Goal: Task Accomplishment & Management: Use online tool/utility

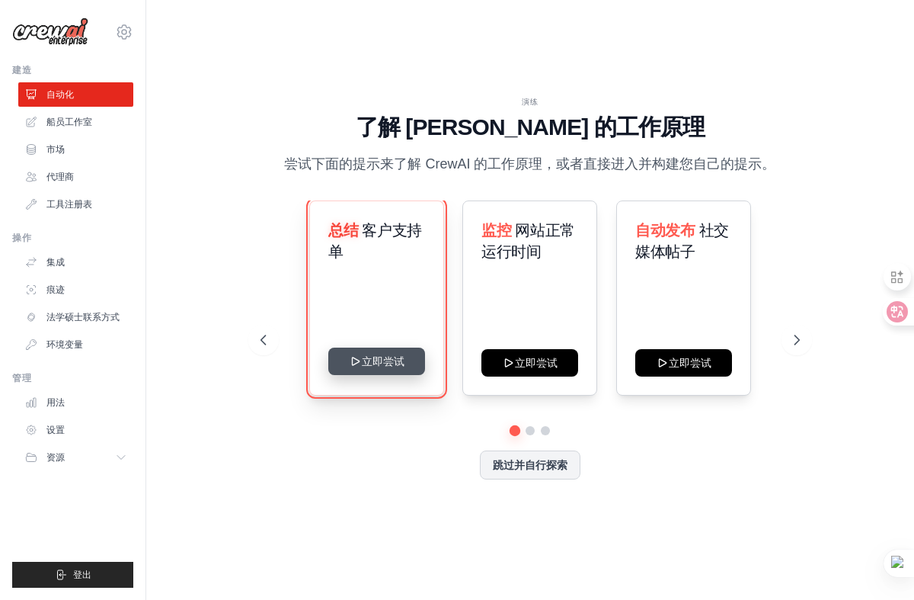
click at [360, 371] on button "立即尝试" at bounding box center [376, 360] width 97 height 27
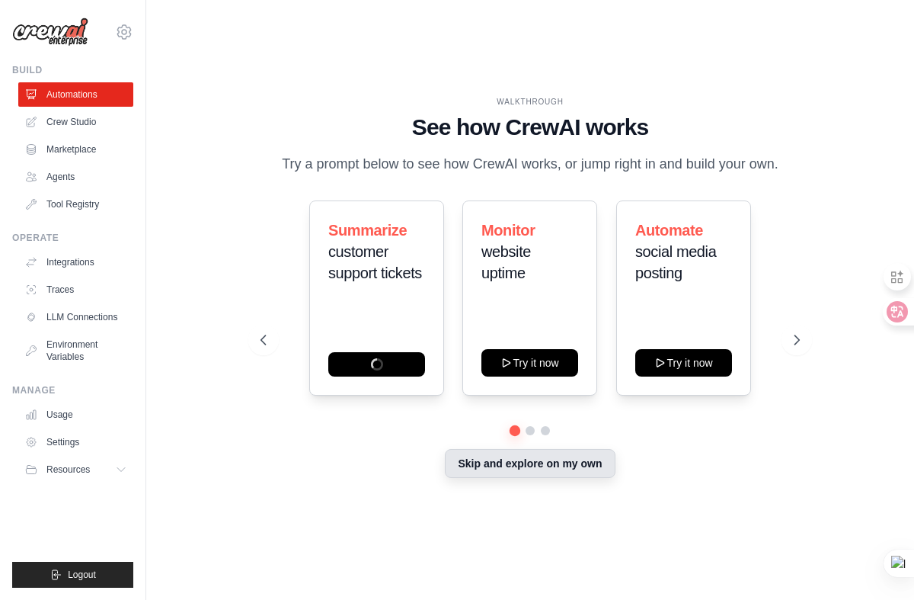
click at [534, 472] on button "Skip and explore on my own" at bounding box center [530, 463] width 170 height 29
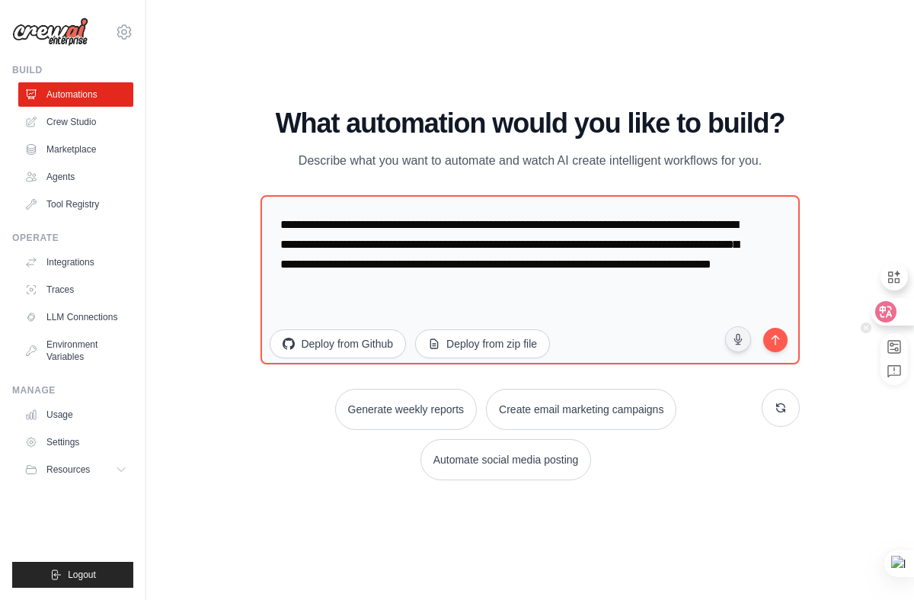
click at [888, 311] on icon at bounding box center [886, 312] width 13 height 12
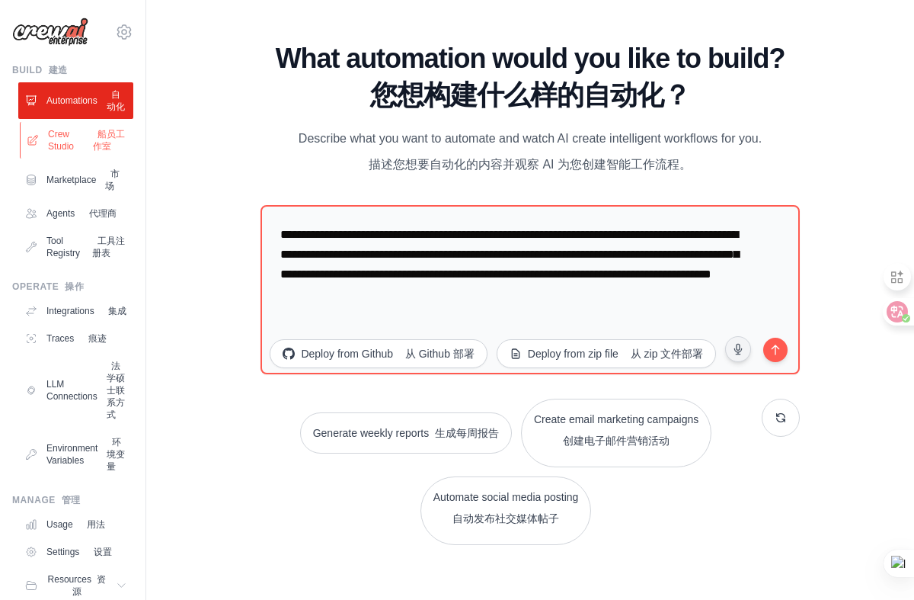
click at [52, 151] on link "Crew Studio 船员工作室" at bounding box center [77, 140] width 115 height 37
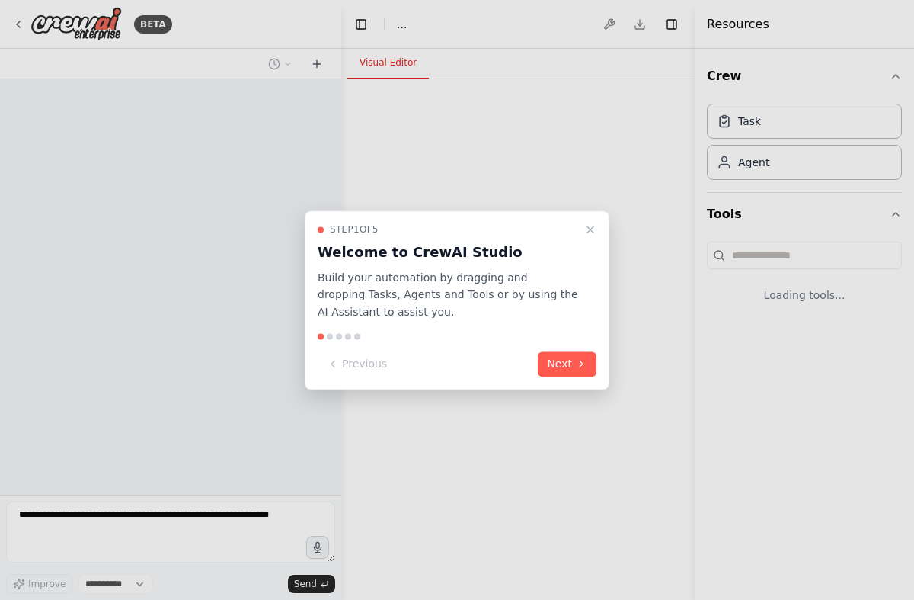
select select "****"
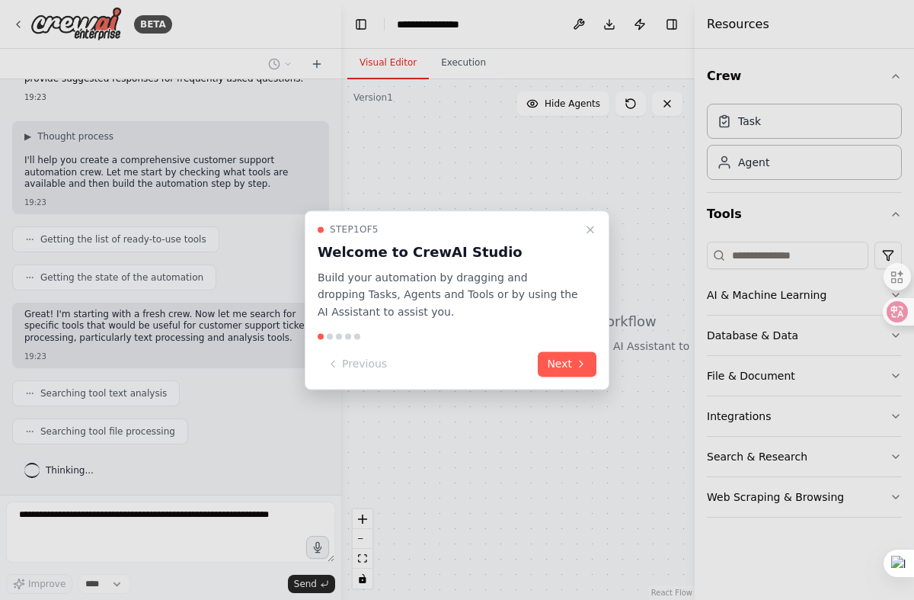
scroll to position [110, 0]
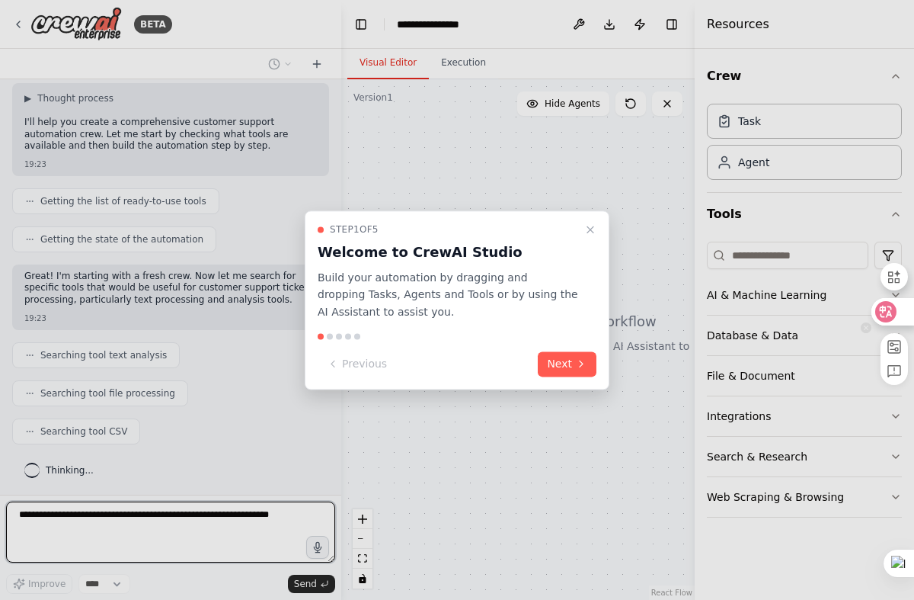
click at [888, 315] on icon at bounding box center [886, 312] width 13 height 12
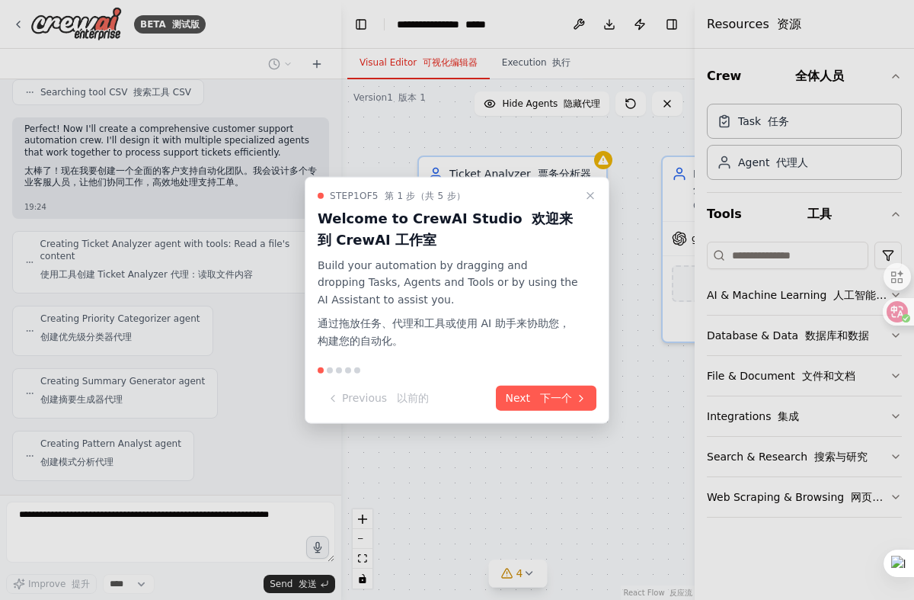
scroll to position [645, 0]
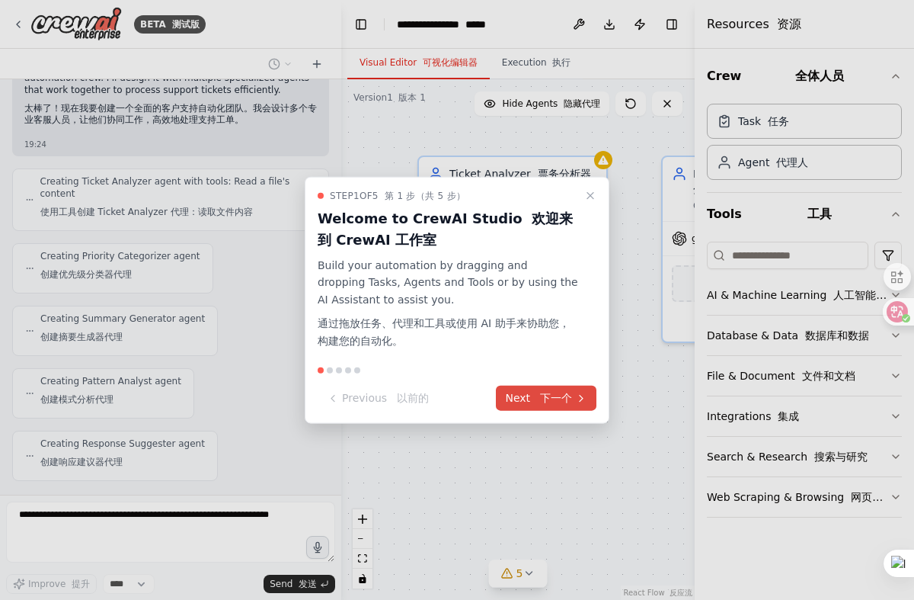
click at [548, 395] on font "下一个" at bounding box center [556, 398] width 32 height 12
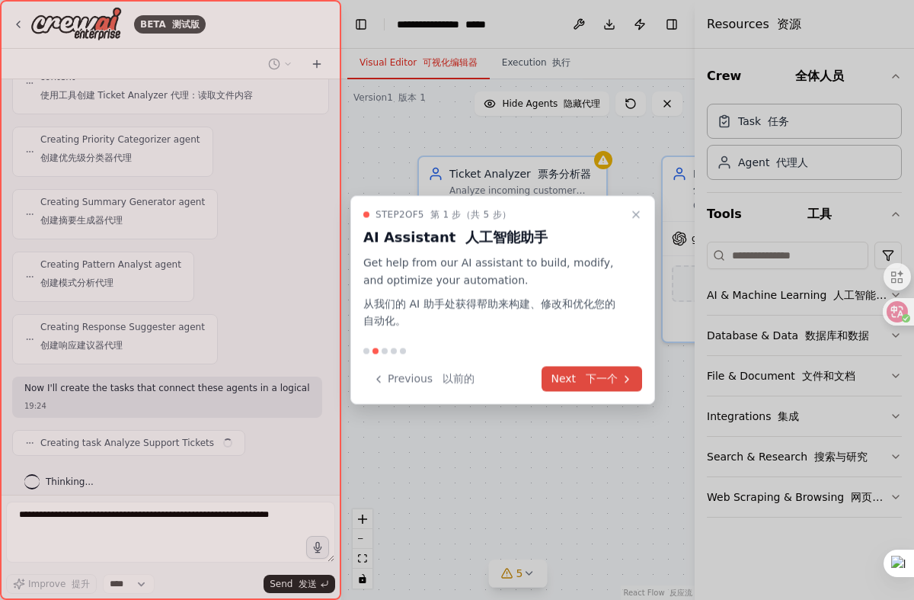
scroll to position [773, 0]
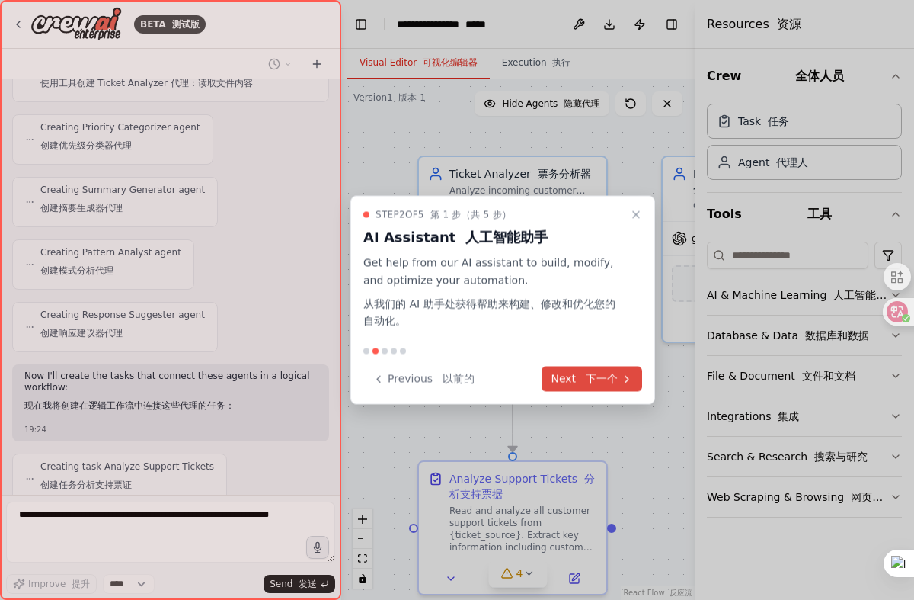
click at [573, 378] on button "Next 下一个" at bounding box center [592, 378] width 101 height 25
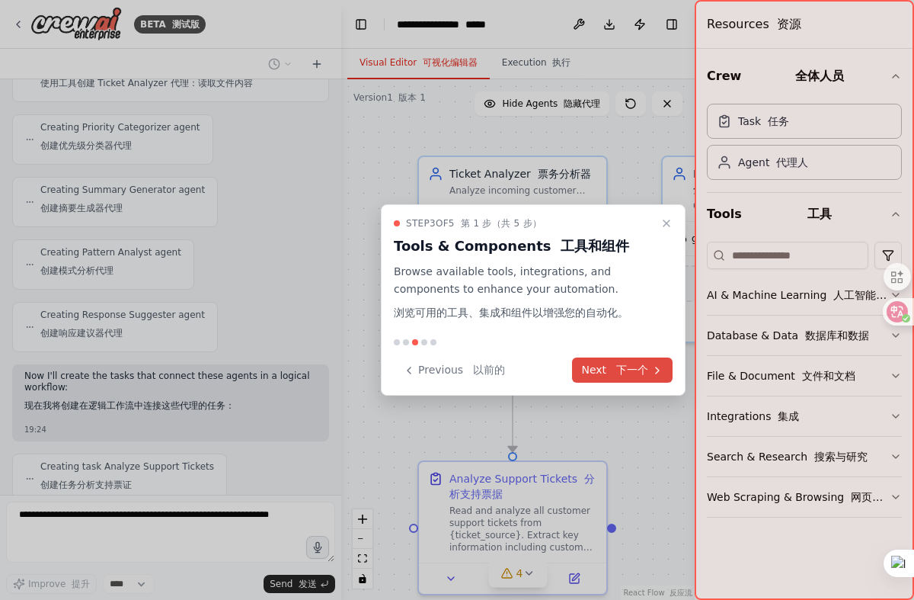
scroll to position [859, 0]
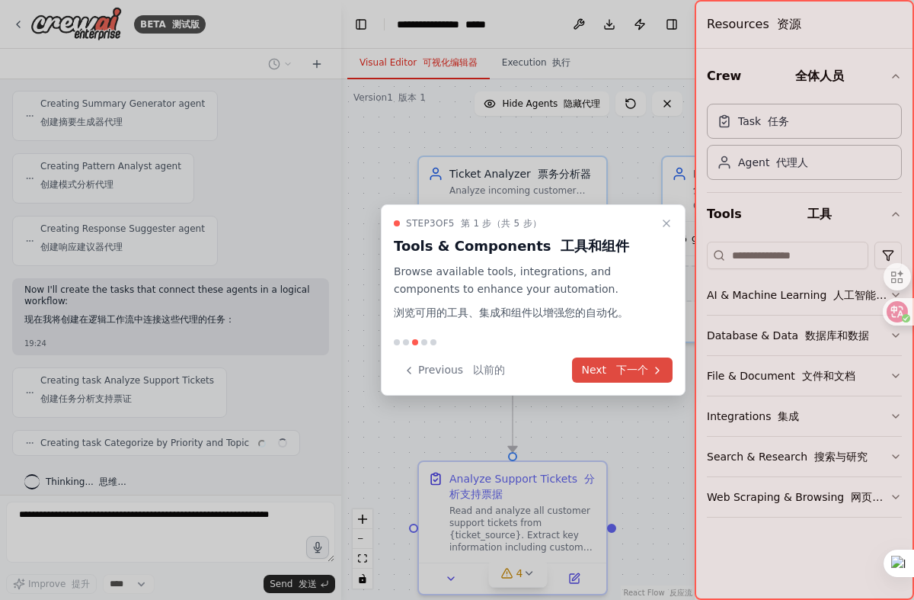
click at [600, 372] on button "Next 下一个" at bounding box center [622, 369] width 101 height 25
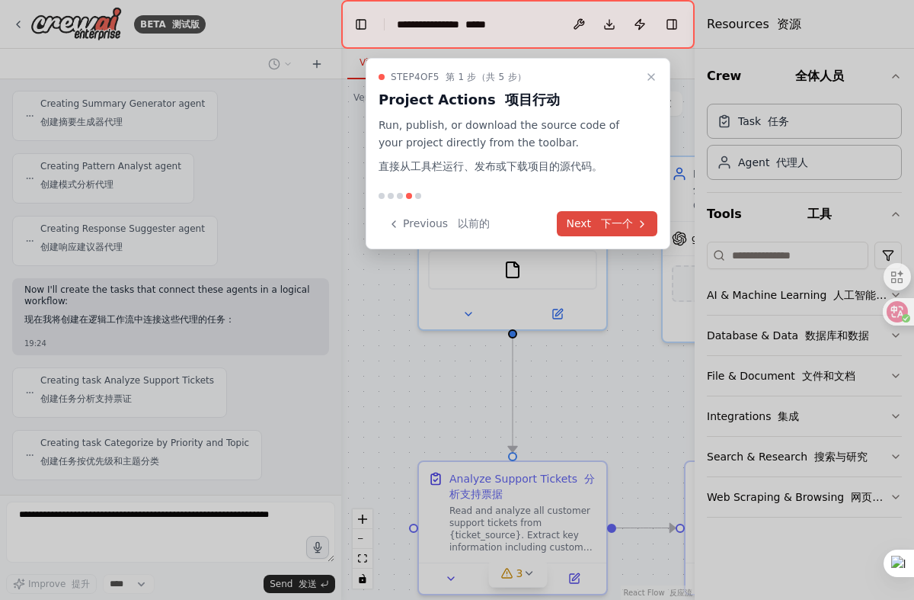
click at [603, 232] on button "Next 下一个" at bounding box center [607, 223] width 101 height 25
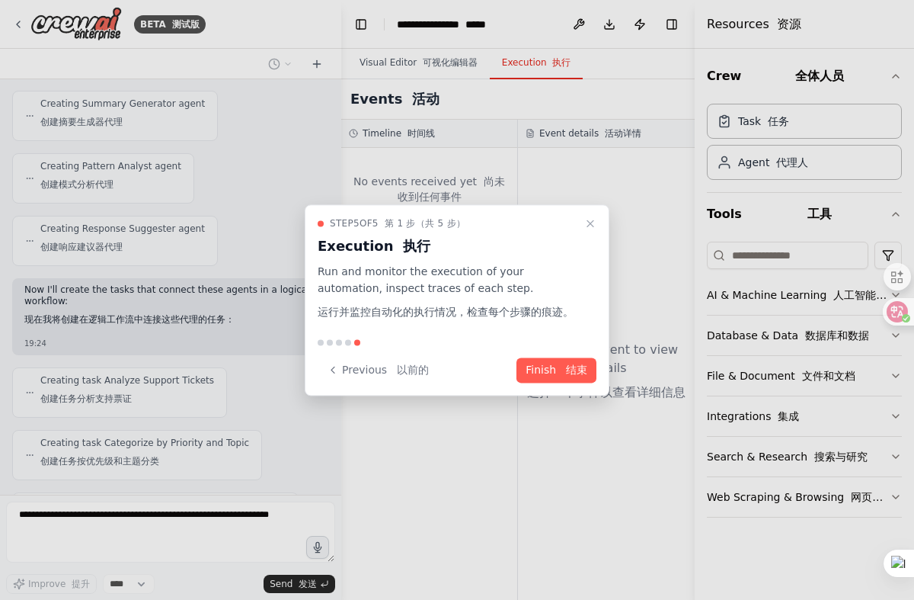
scroll to position [922, 0]
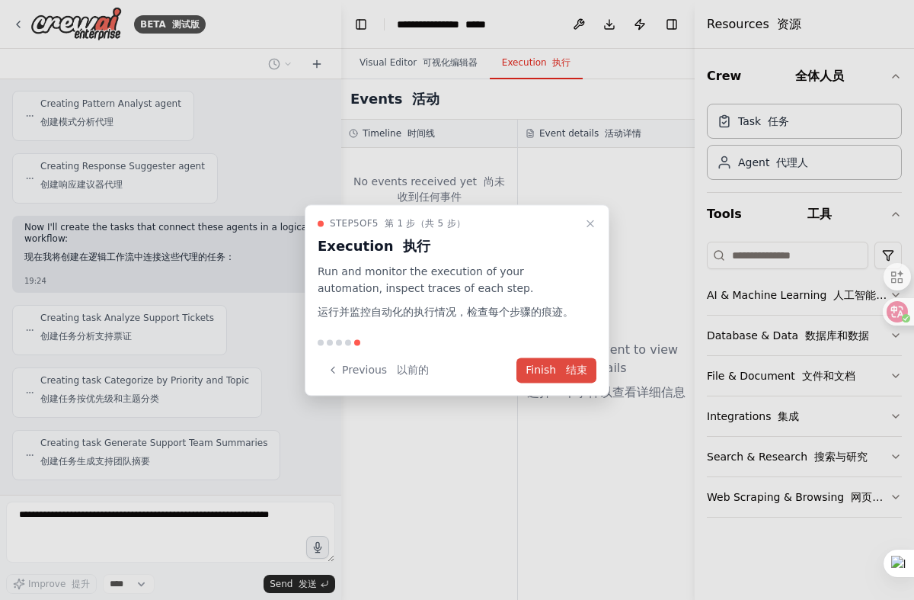
click at [552, 367] on button "Finish 结束" at bounding box center [557, 369] width 80 height 25
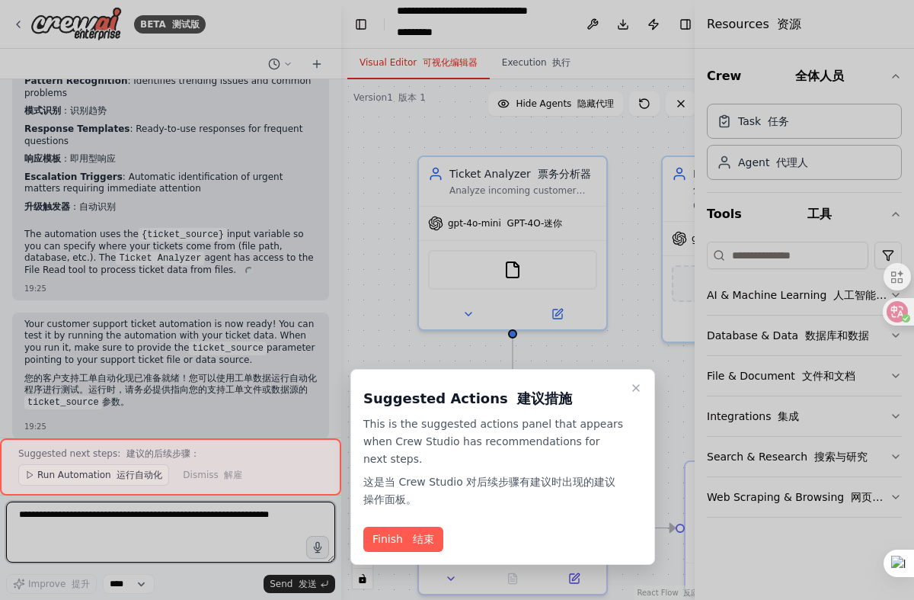
scroll to position [2398, 0]
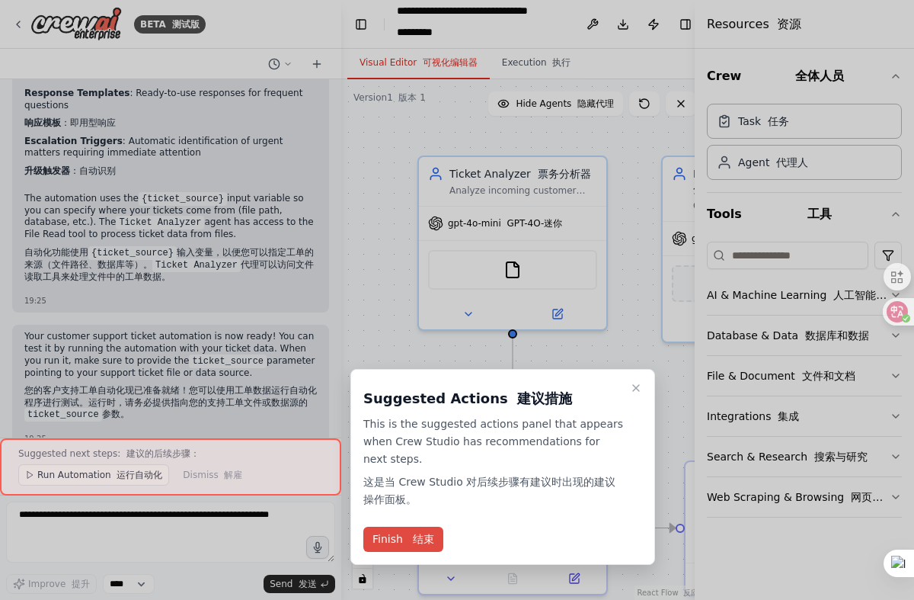
click at [424, 538] on font "结束" at bounding box center [423, 539] width 21 height 12
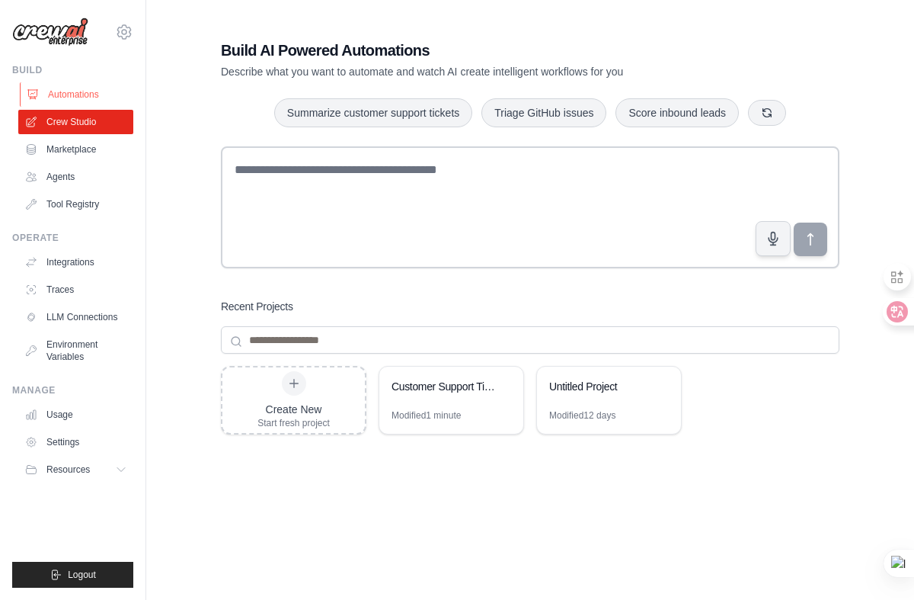
click at [74, 89] on link "Automations" at bounding box center [77, 94] width 115 height 24
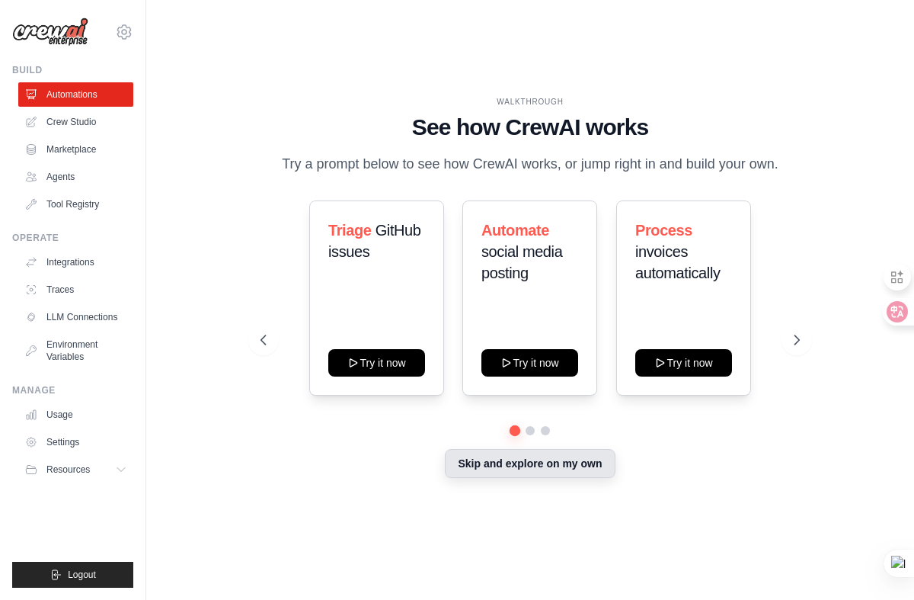
click at [571, 475] on button "Skip and explore on my own" at bounding box center [530, 463] width 170 height 29
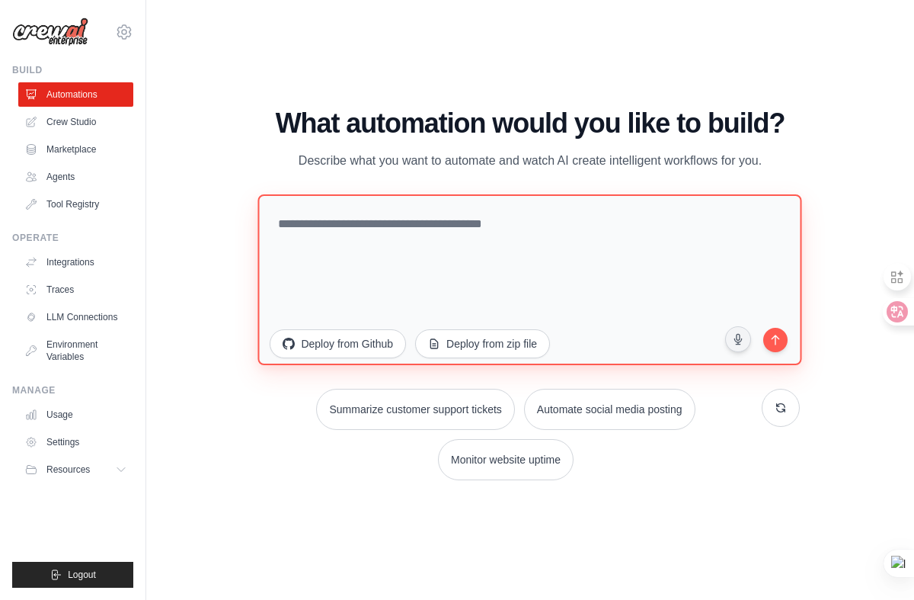
click at [387, 222] on textarea at bounding box center [530, 279] width 544 height 171
click at [372, 232] on textarea at bounding box center [530, 279] width 544 height 171
type textarea "*"
click at [279, 225] on textarea "**********" at bounding box center [530, 279] width 544 height 171
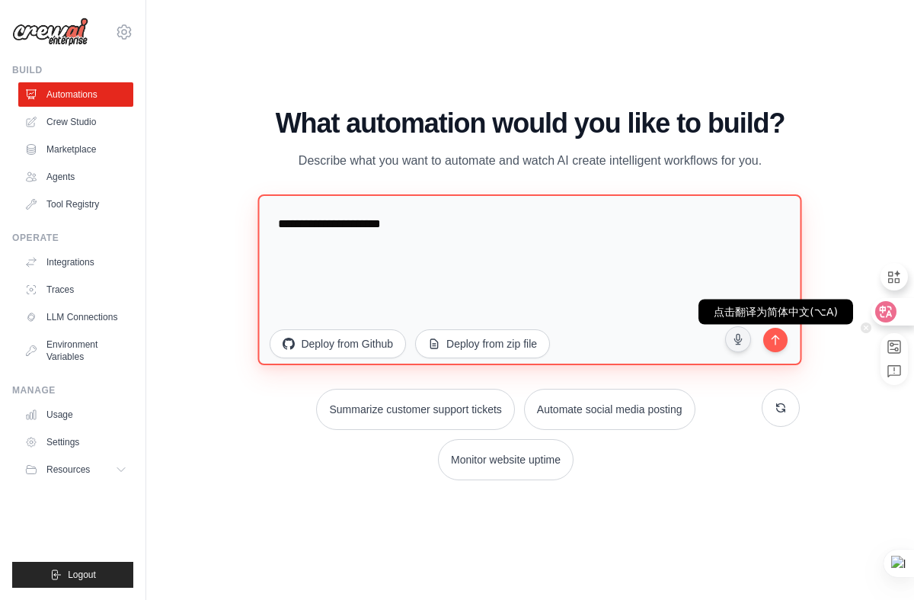
click at [883, 310] on icon at bounding box center [886, 312] width 13 height 12
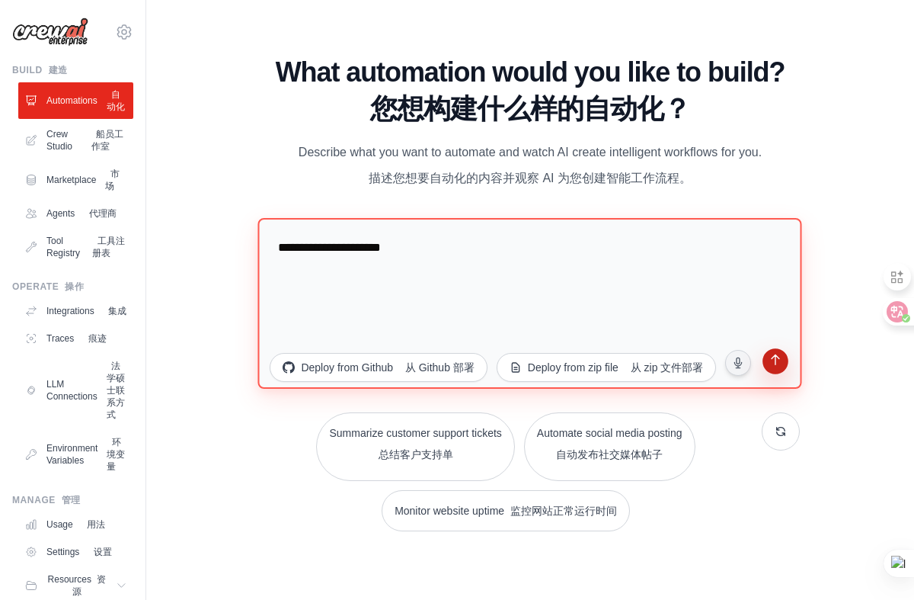
type textarea "**********"
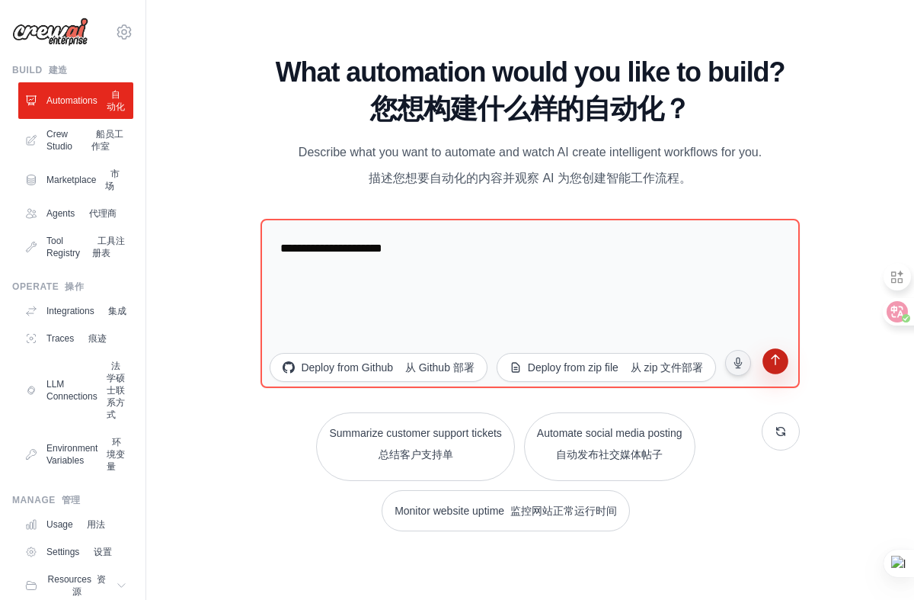
click at [777, 361] on icon "submit" at bounding box center [775, 362] width 16 height 16
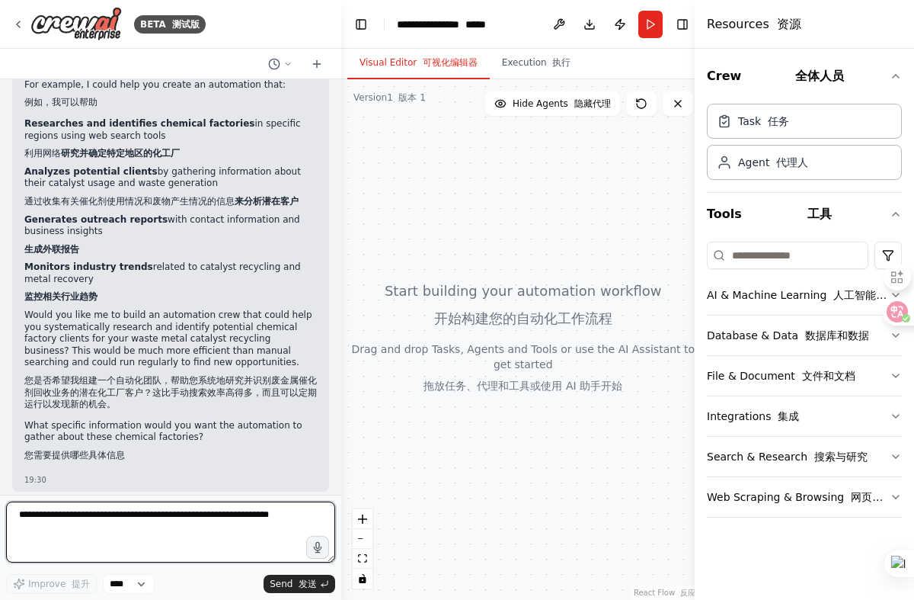
scroll to position [206, 0]
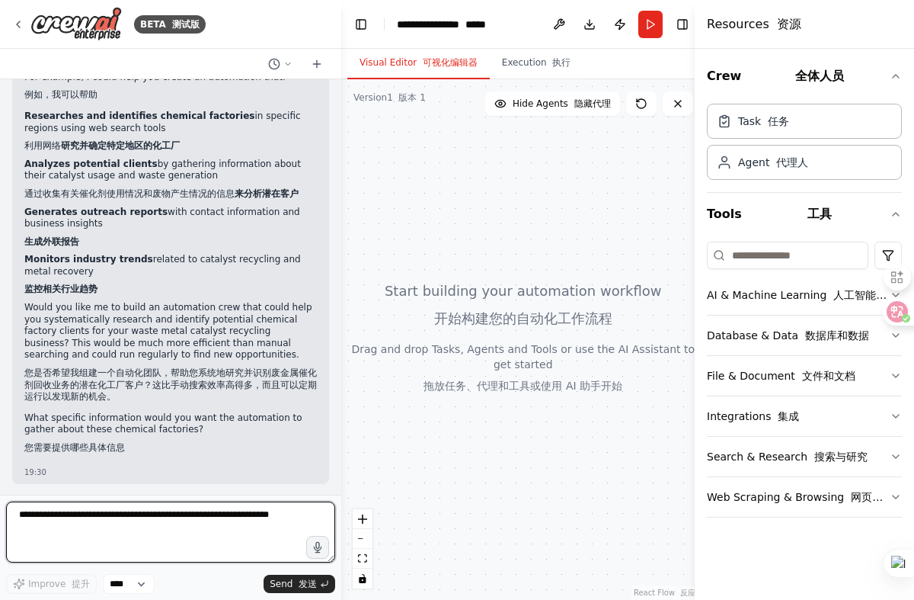
click at [52, 523] on textarea at bounding box center [170, 531] width 329 height 61
type textarea "*"
type textarea "******"
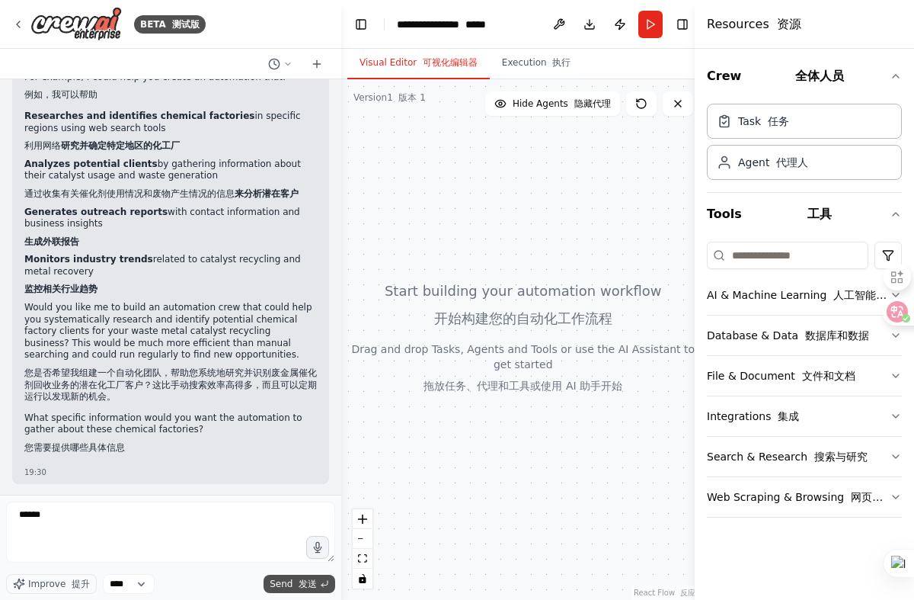
click at [292, 589] on span "Send 发送" at bounding box center [293, 584] width 47 height 12
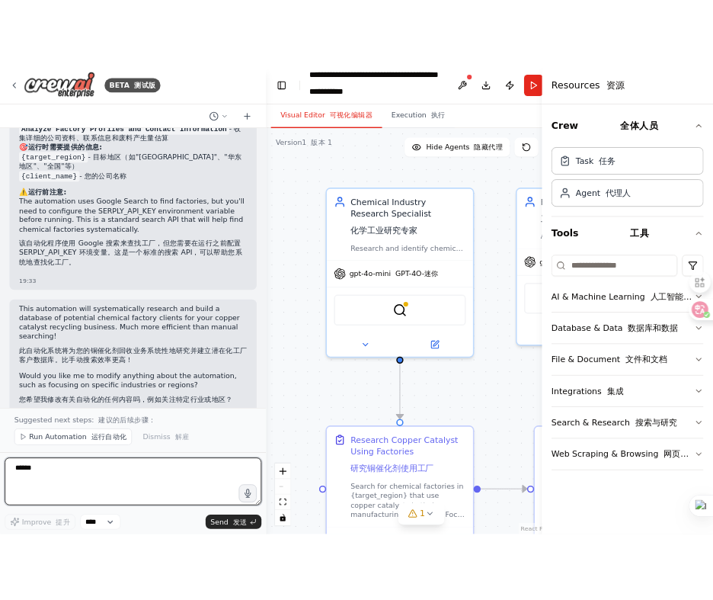
scroll to position [2207, 0]
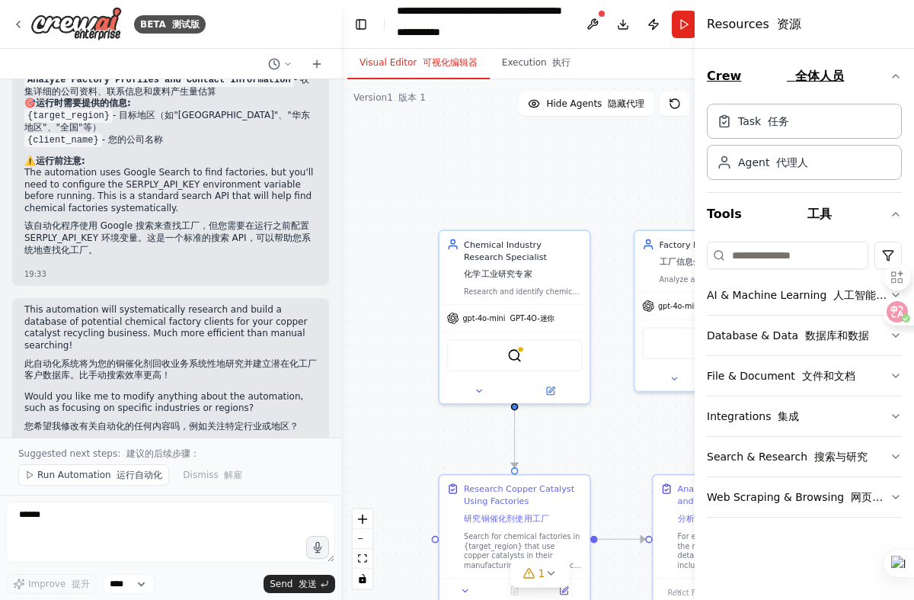
click at [895, 76] on icon "button" at bounding box center [896, 76] width 12 height 12
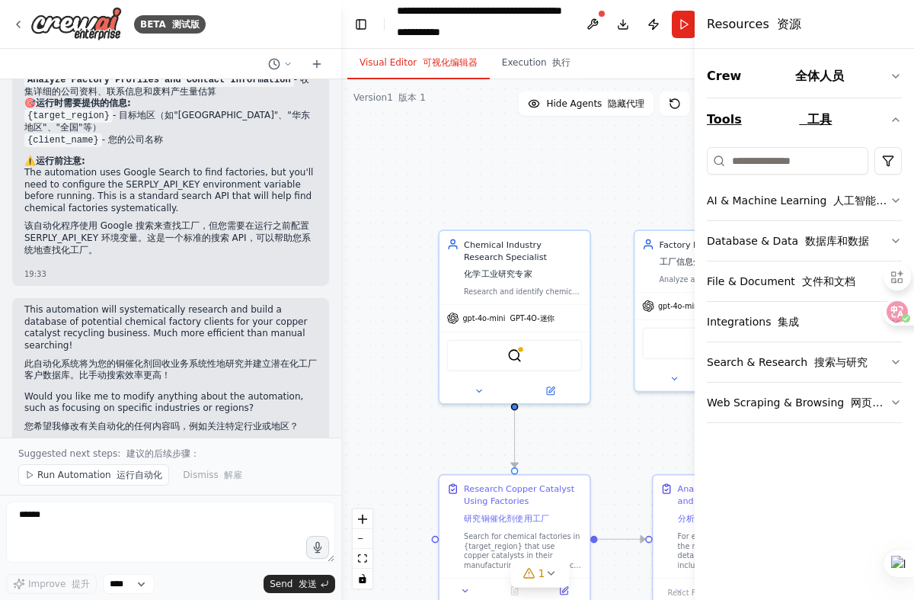
click at [897, 122] on icon "button" at bounding box center [896, 120] width 12 height 12
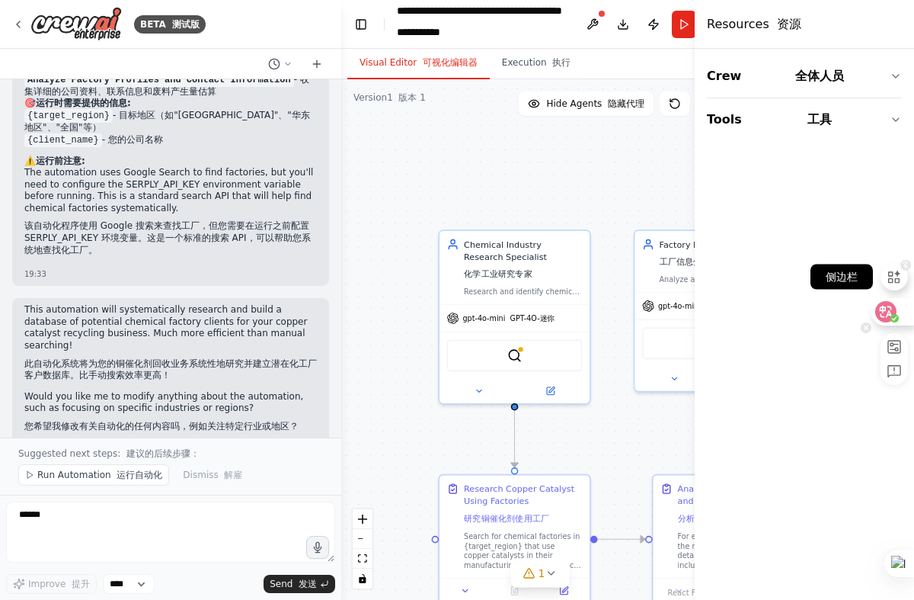
click at [897, 280] on icon at bounding box center [894, 276] width 17 height 17
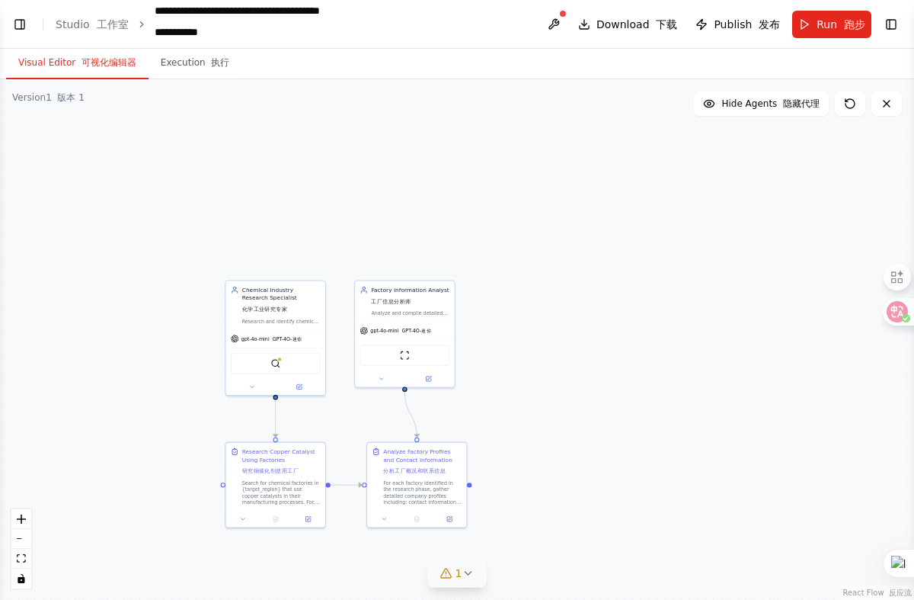
click at [466, 574] on icon at bounding box center [468, 572] width 6 height 3
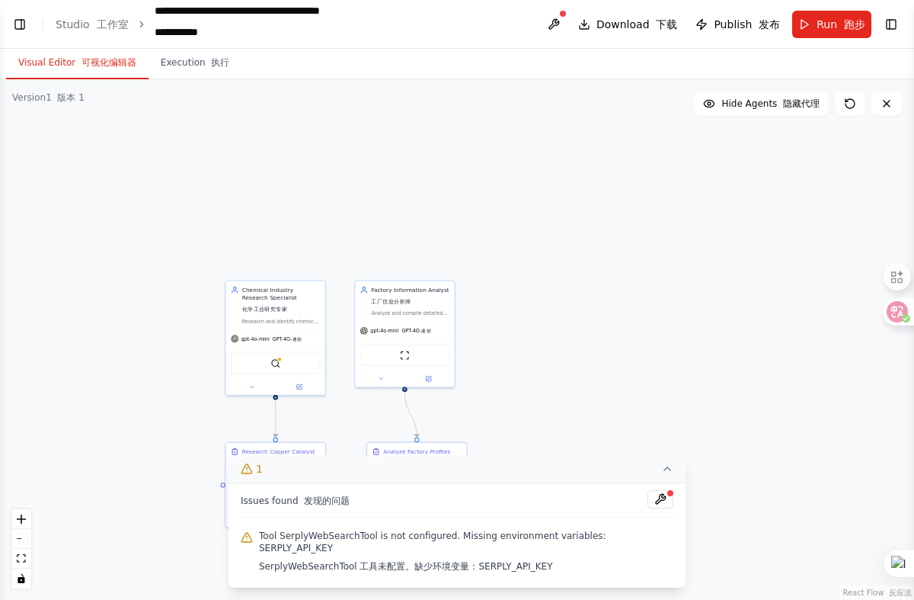
click at [666, 498] on div at bounding box center [670, 492] width 9 height 9
click at [661, 508] on button at bounding box center [661, 499] width 26 height 18
click at [655, 510] on div at bounding box center [661, 500] width 26 height 21
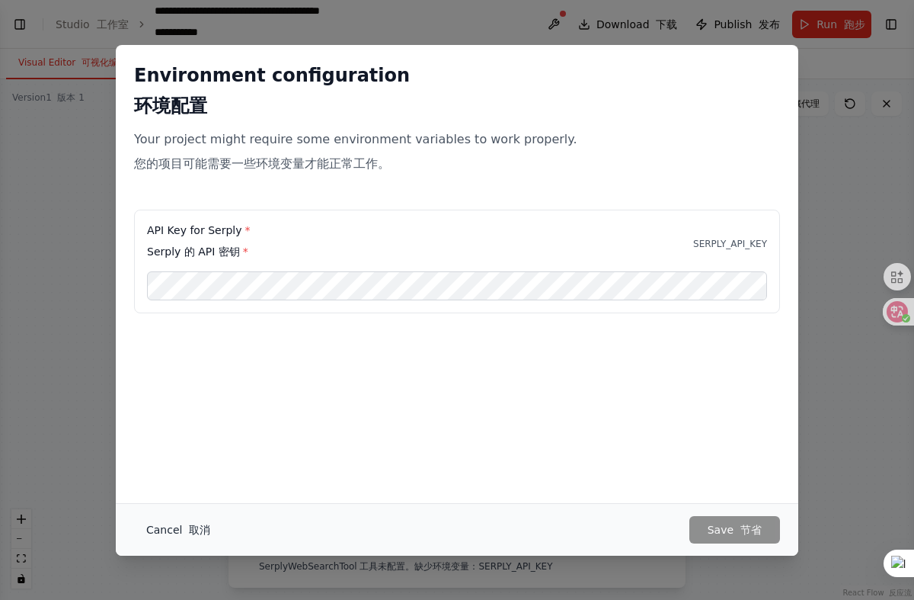
click at [184, 529] on font "button" at bounding box center [185, 529] width 7 height 12
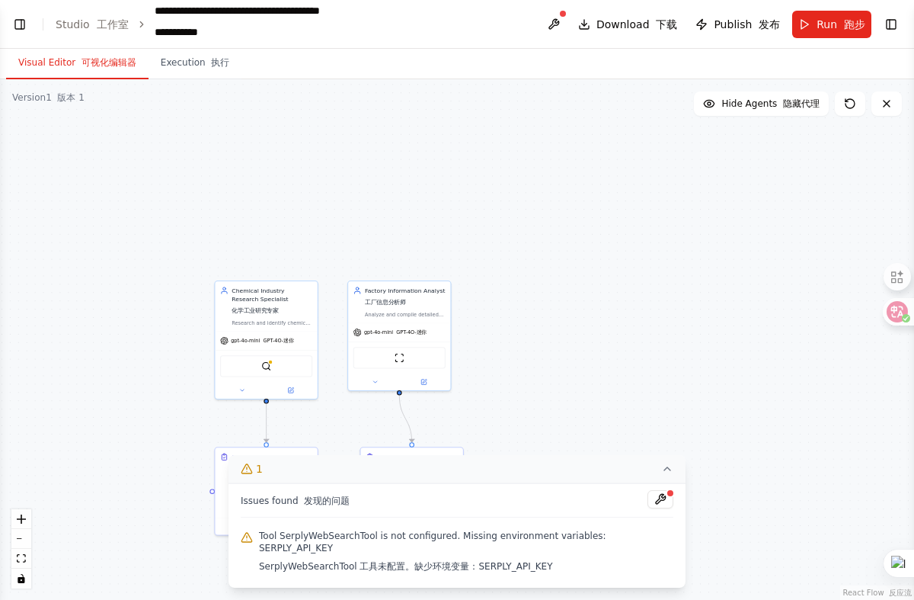
click at [666, 470] on icon at bounding box center [667, 468] width 6 height 3
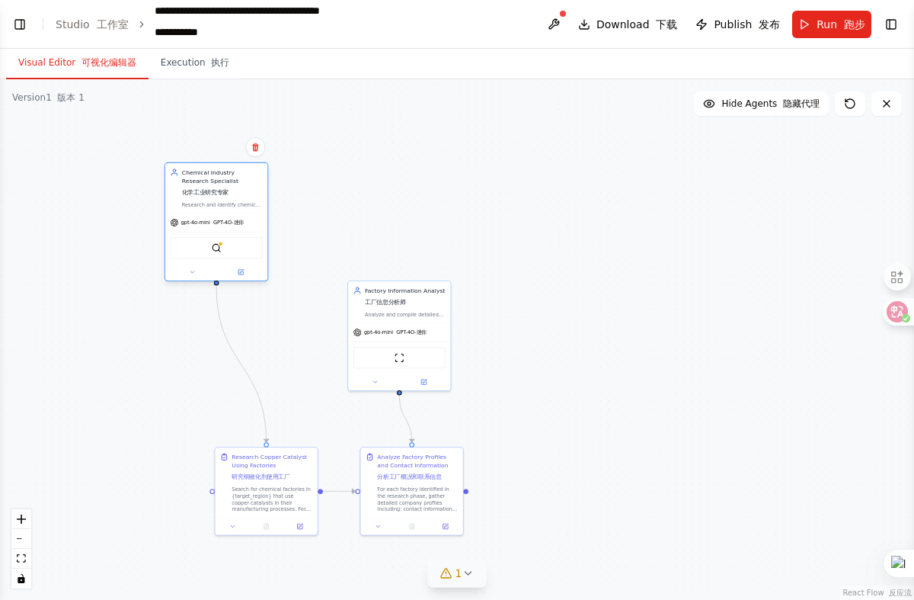
drag, startPoint x: 316, startPoint y: 376, endPoint x: 269, endPoint y: 258, distance: 127.2
click at [268, 258] on div ".deletable-edge-delete-btn { width: 20px; height: 20px; border: 0px solid #ffff…" at bounding box center [457, 339] width 914 height 520
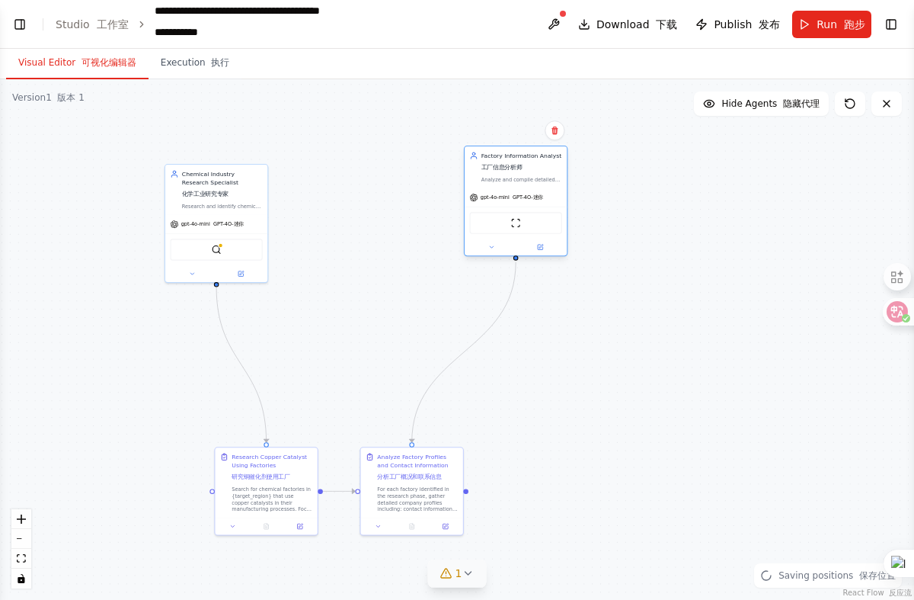
drag, startPoint x: 395, startPoint y: 313, endPoint x: 511, endPoint y: 182, distance: 174.4
click at [511, 182] on div "Analyze and compile detailed profiles of chemical factories, including contact …" at bounding box center [522, 179] width 81 height 7
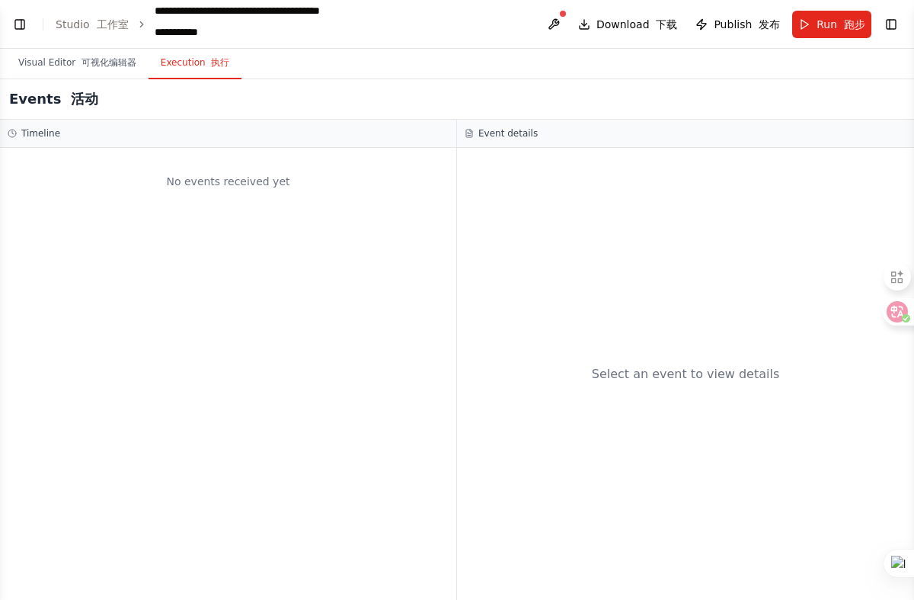
click at [199, 62] on button "Execution 执行" at bounding box center [196, 63] width 94 height 32
